Goal: Transaction & Acquisition: Purchase product/service

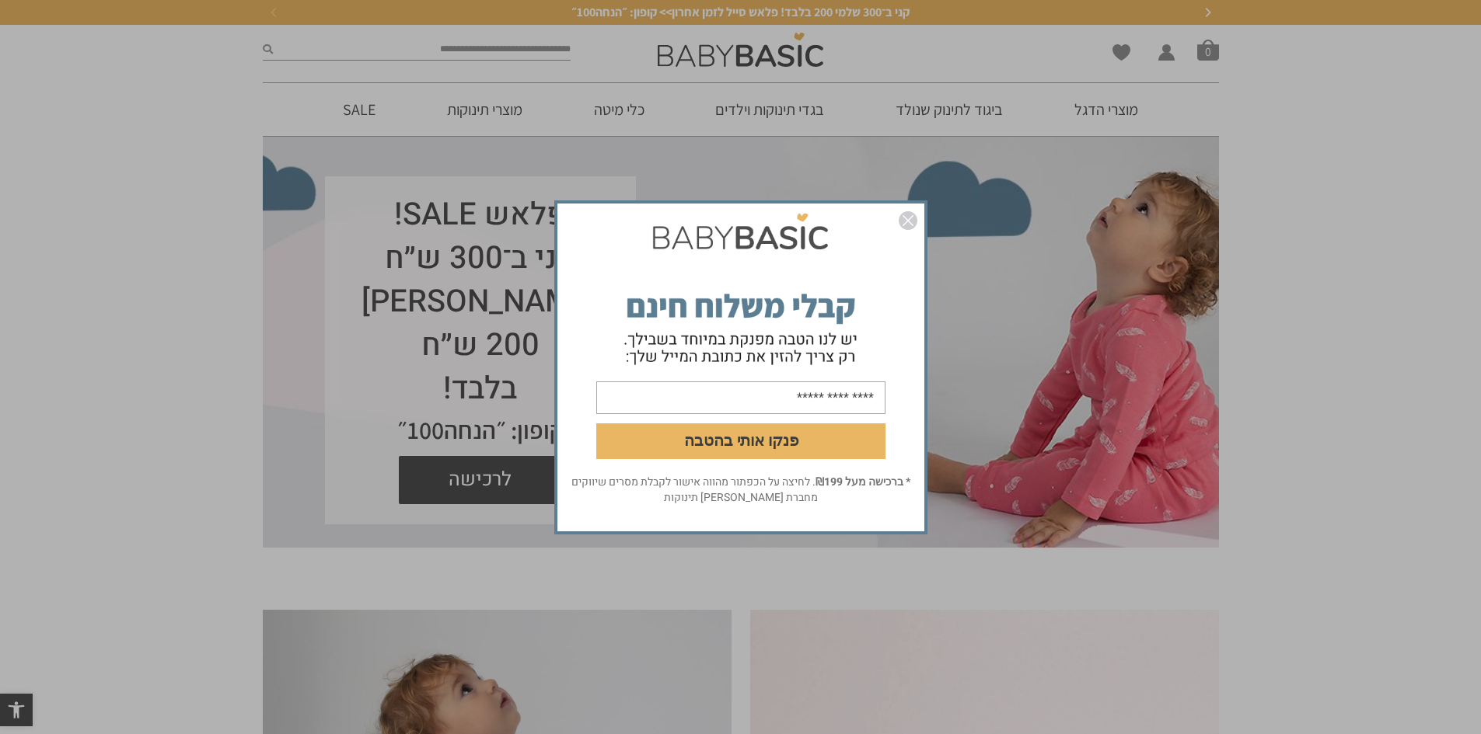
click at [912, 216] on img "סגור" at bounding box center [907, 220] width 19 height 19
click at [910, 221] on img "סגור" at bounding box center [907, 220] width 19 height 19
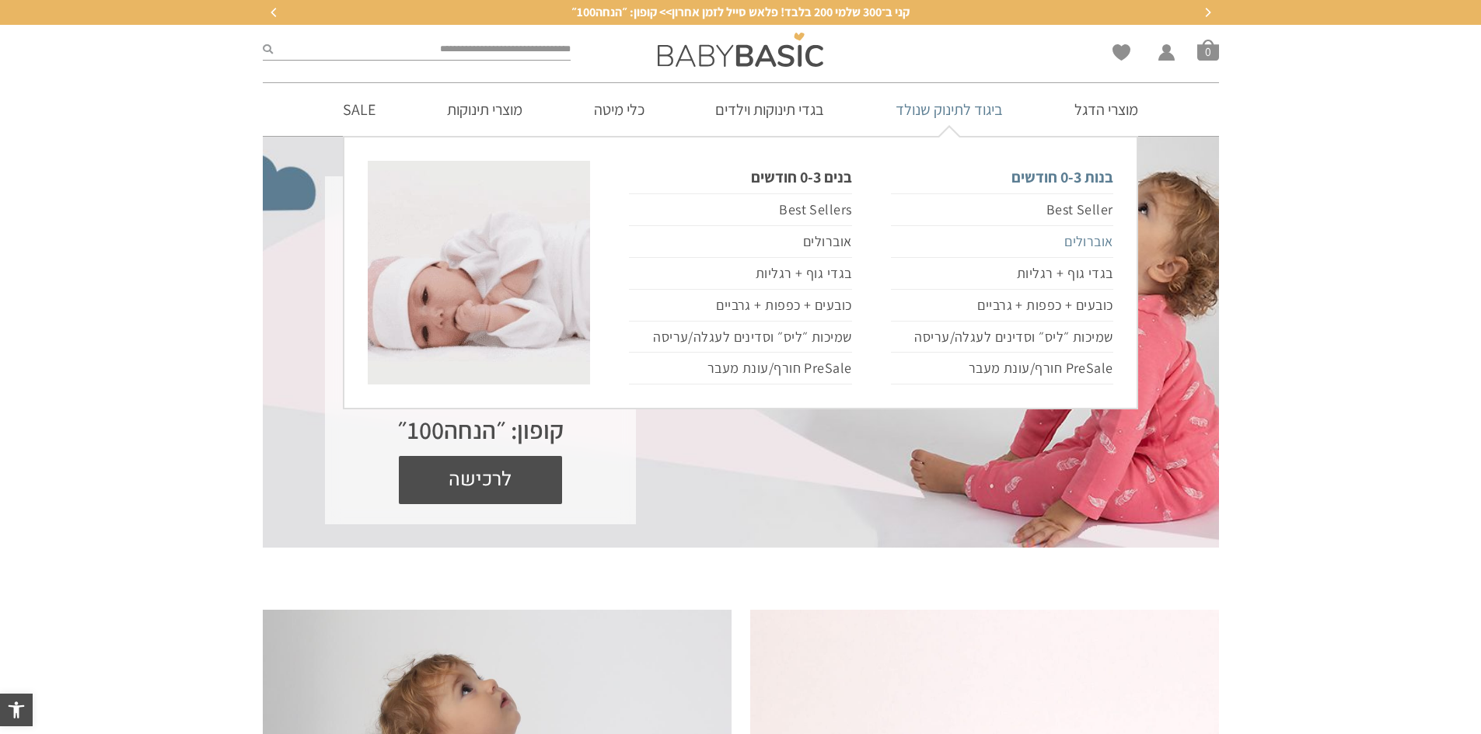
click at [1079, 237] on link "אוברולים" at bounding box center [1002, 242] width 222 height 32
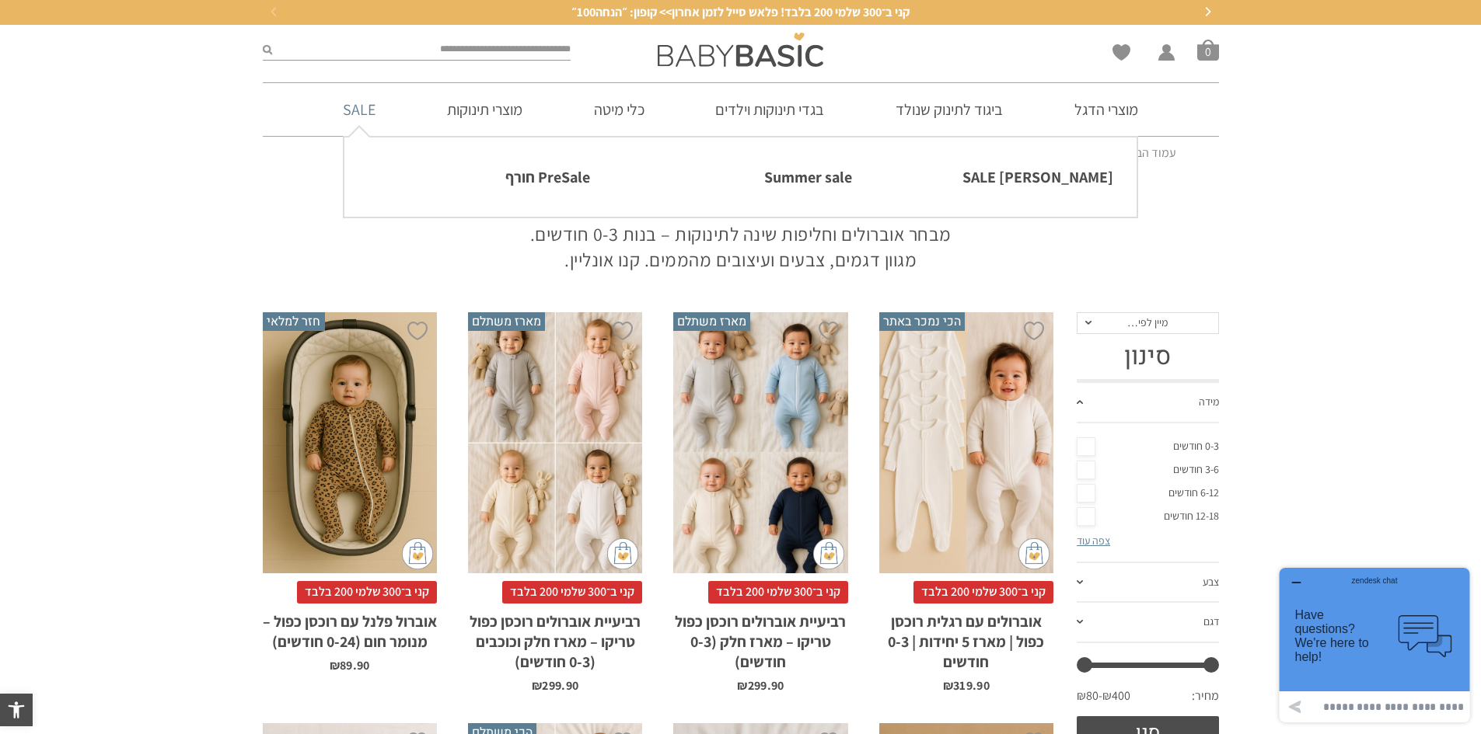
click at [363, 107] on link "SALE" at bounding box center [358, 109] width 79 height 53
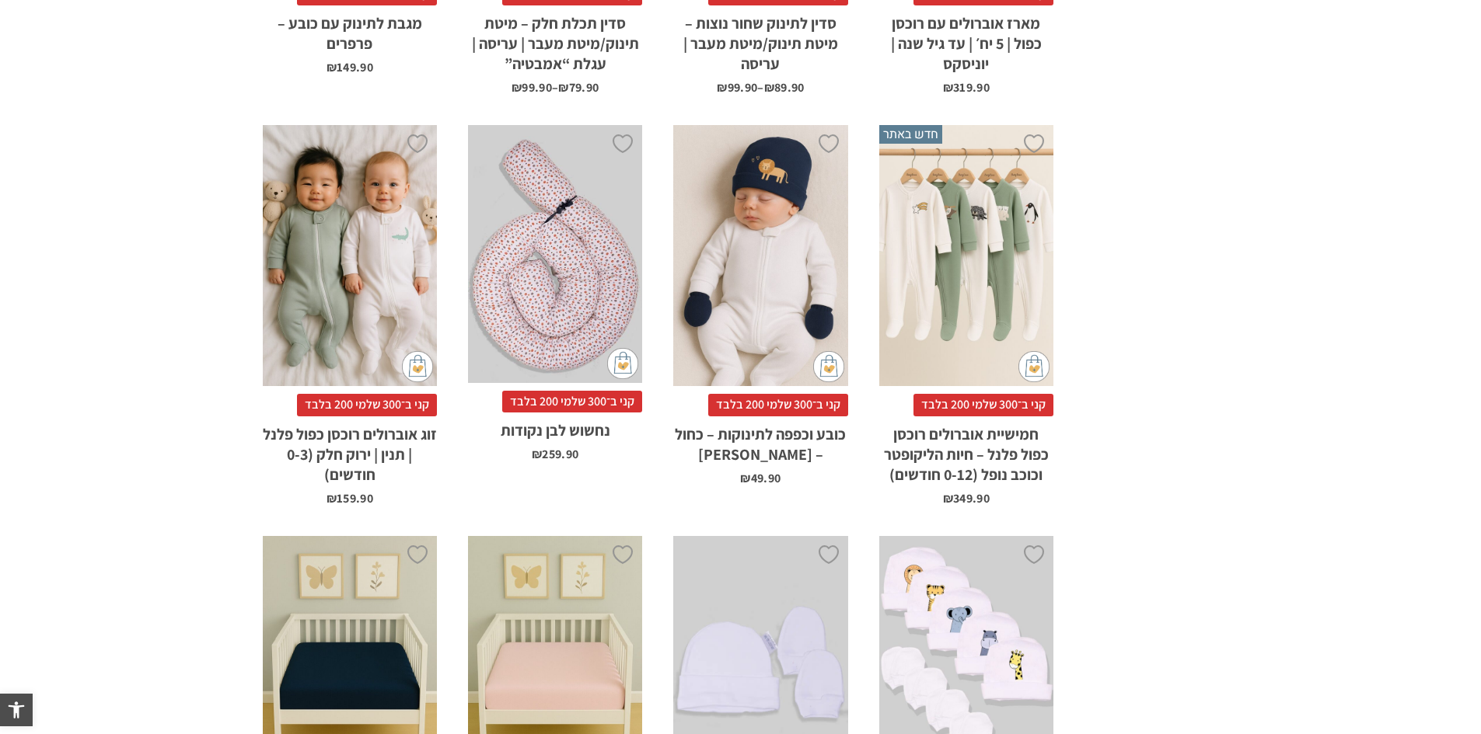
scroll to position [1166, 0]
